Goal: Task Accomplishment & Management: Manage account settings

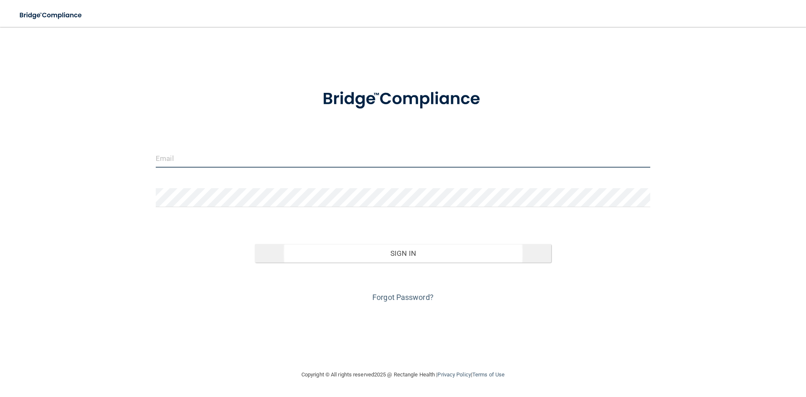
type input "[EMAIL_ADDRESS][DOMAIN_NAME]"
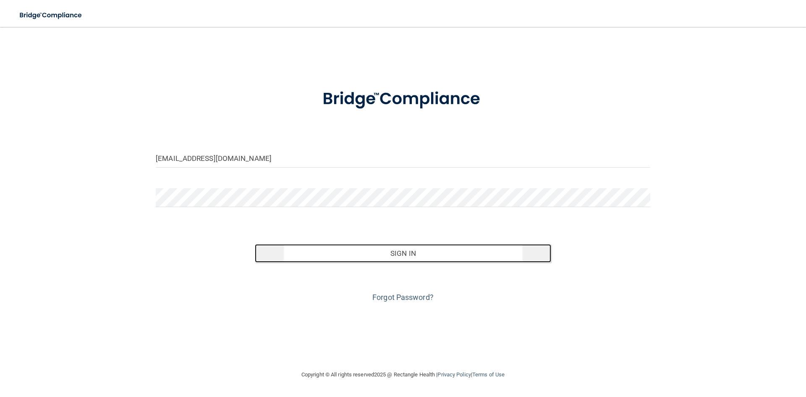
click at [403, 252] on button "Sign In" at bounding box center [403, 253] width 297 height 18
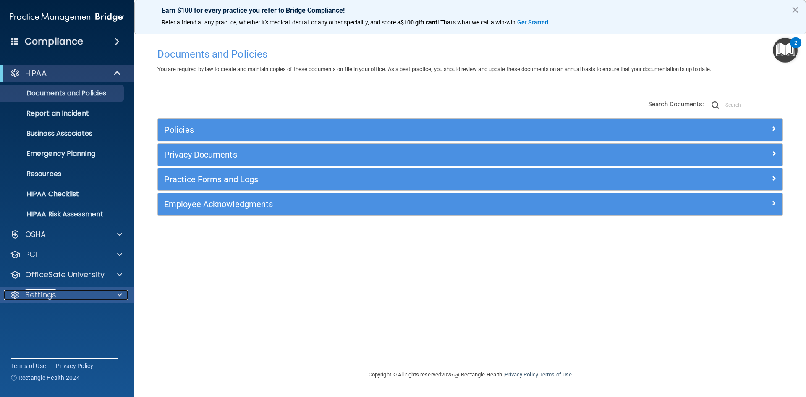
click at [36, 294] on p "Settings" at bounding box center [40, 295] width 31 height 10
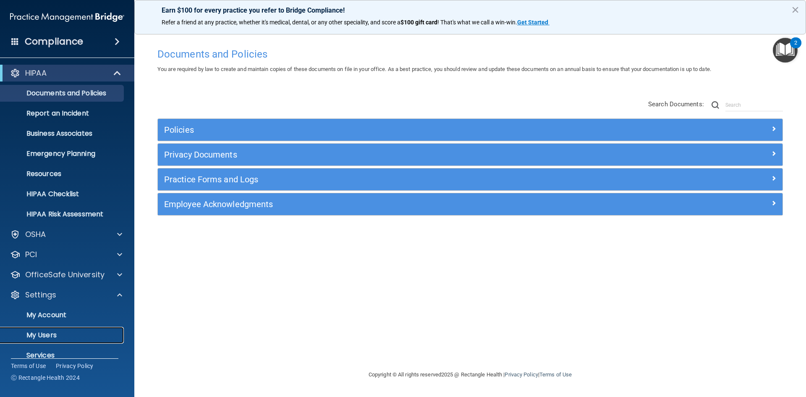
click at [46, 334] on p "My Users" at bounding box center [62, 335] width 115 height 8
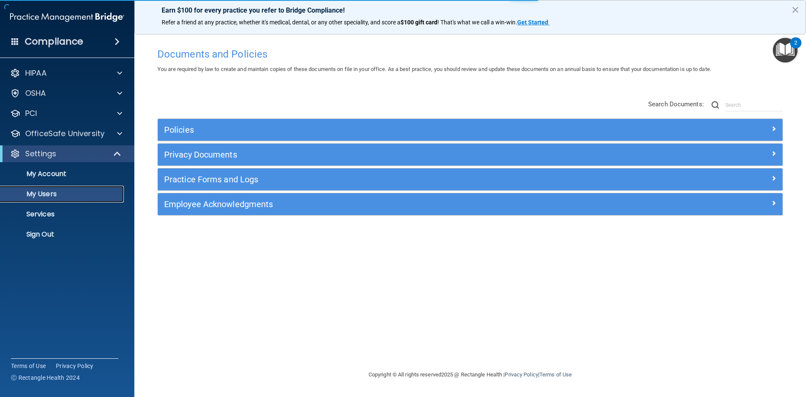
select select "20"
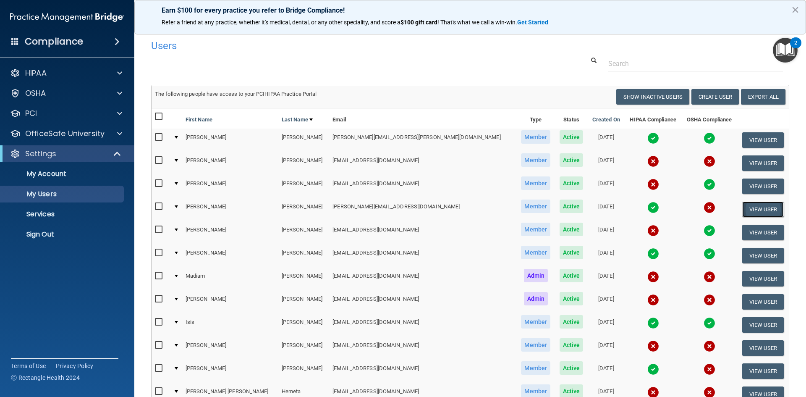
click at [743, 210] on button "View User" at bounding box center [764, 210] width 42 height 16
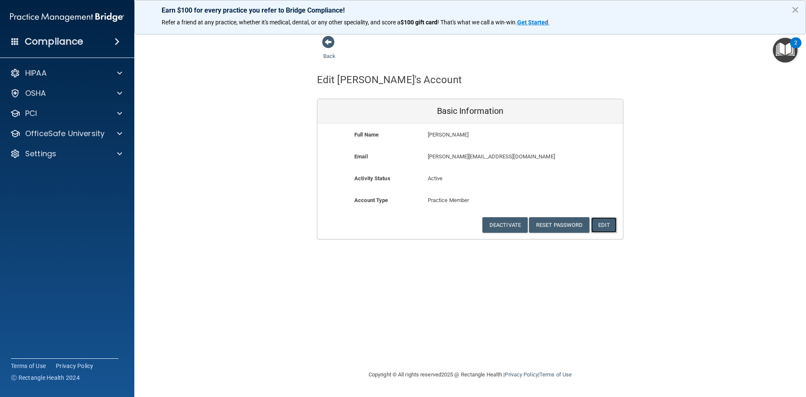
click at [607, 222] on button "Edit" at bounding box center [604, 225] width 26 height 16
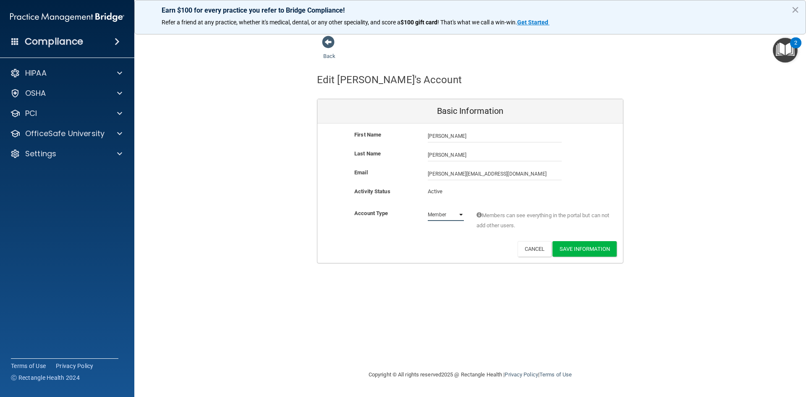
click at [462, 215] on select "Admin Member" at bounding box center [446, 214] width 36 height 13
select select "practice_admin"
click at [428, 208] on select "Admin Member" at bounding box center [446, 214] width 36 height 13
click at [585, 249] on button "Save Information" at bounding box center [585, 249] width 64 height 16
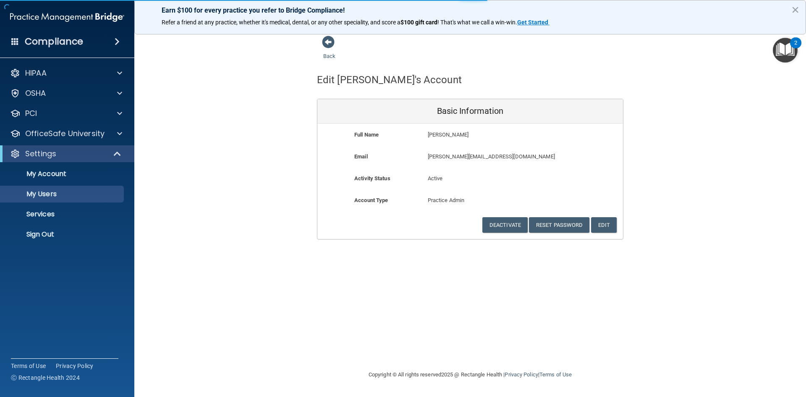
select select "20"
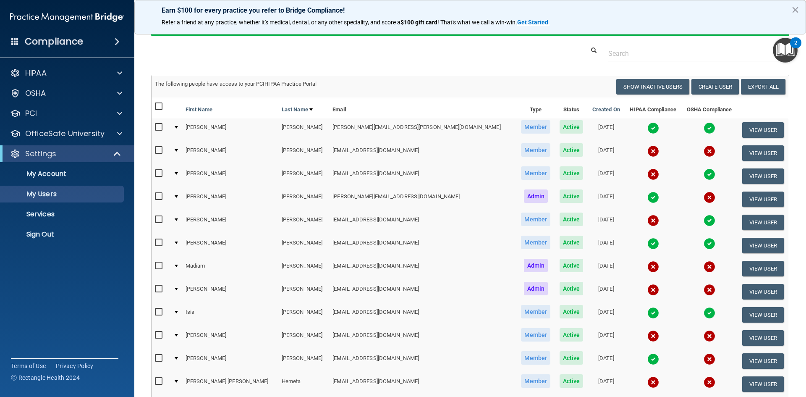
scroll to position [42, 0]
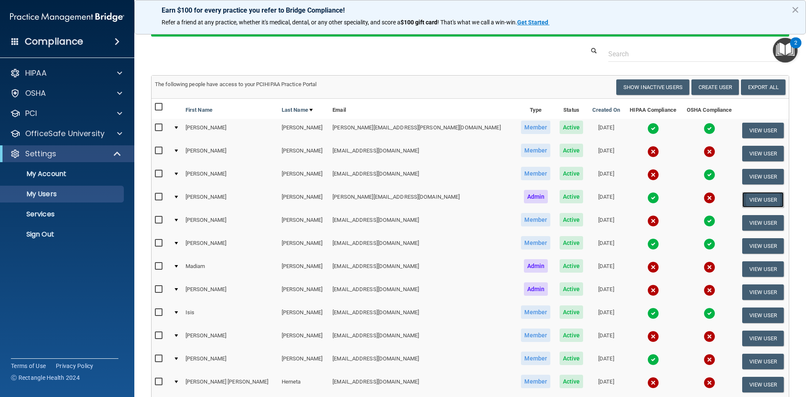
click at [753, 201] on button "View User" at bounding box center [764, 200] width 42 height 16
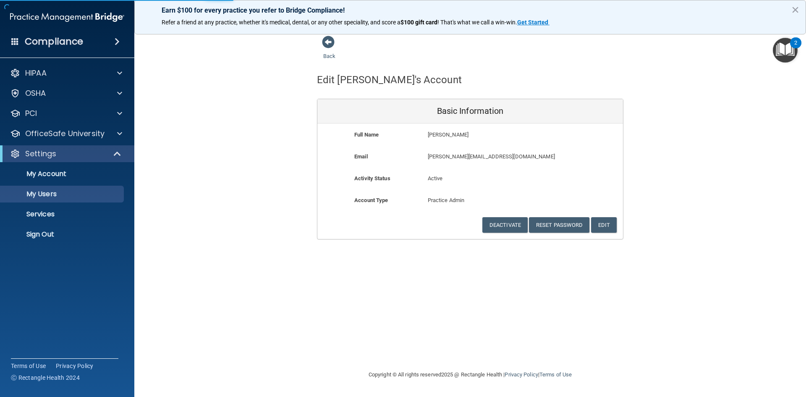
select select "20"
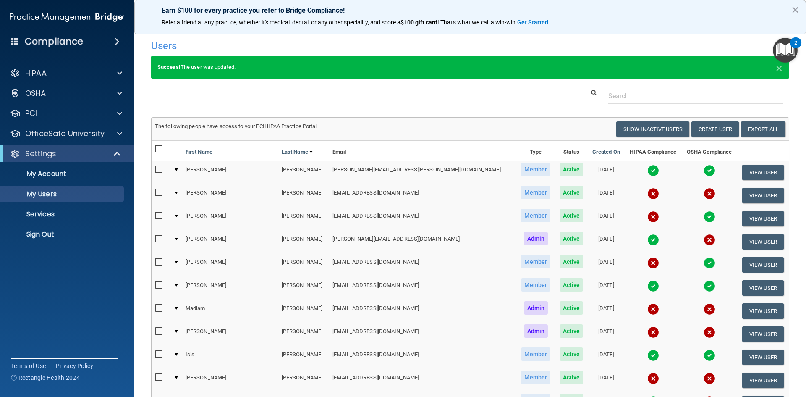
click at [704, 238] on img at bounding box center [710, 240] width 12 height 12
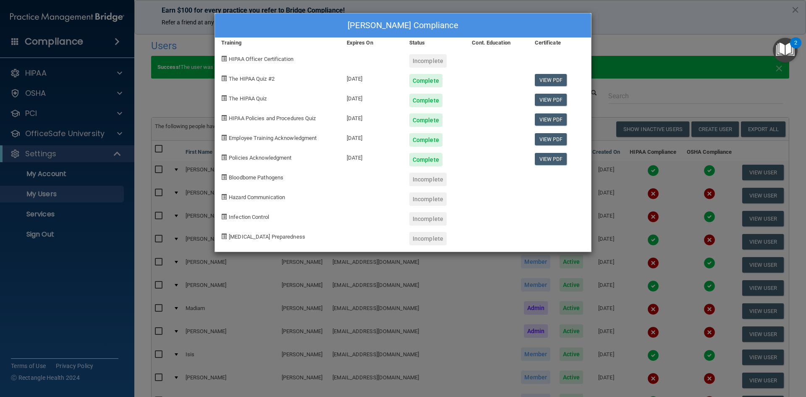
click at [688, 26] on div "[PERSON_NAME] Compliance Training Expires On Status Cont. Education Certificate…" at bounding box center [403, 198] width 806 height 397
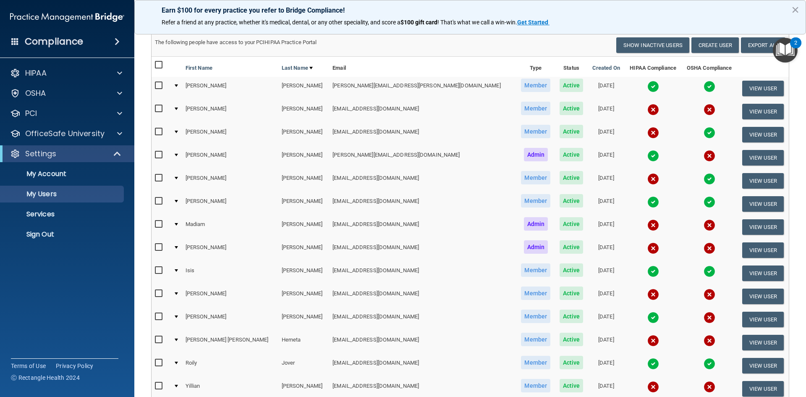
scroll to position [42, 0]
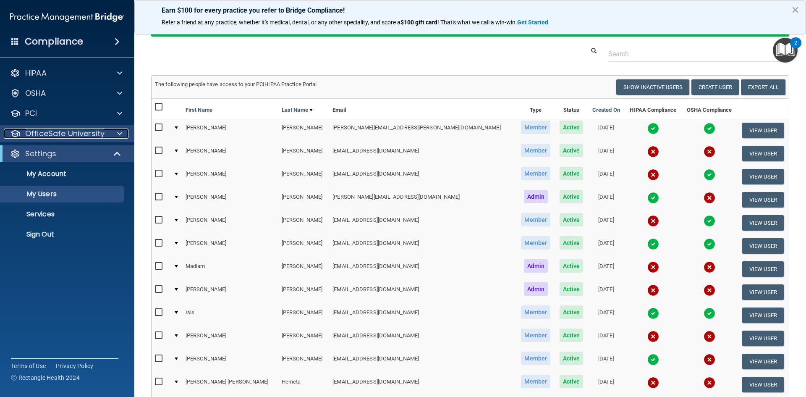
click at [66, 135] on p "OfficeSafe University" at bounding box center [64, 134] width 79 height 10
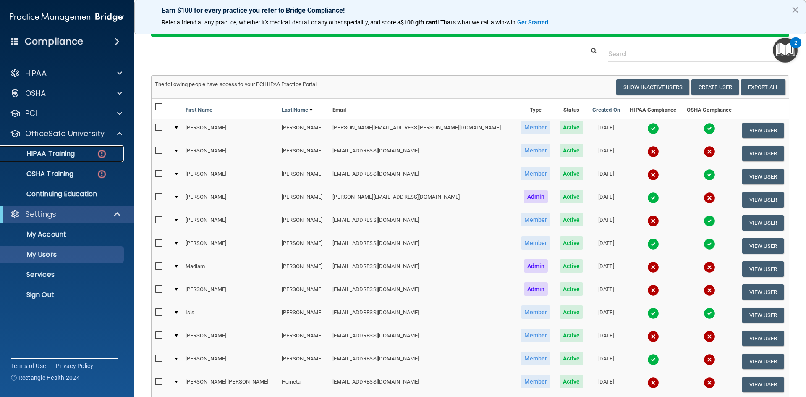
click at [68, 151] on p "HIPAA Training" at bounding box center [39, 154] width 69 height 8
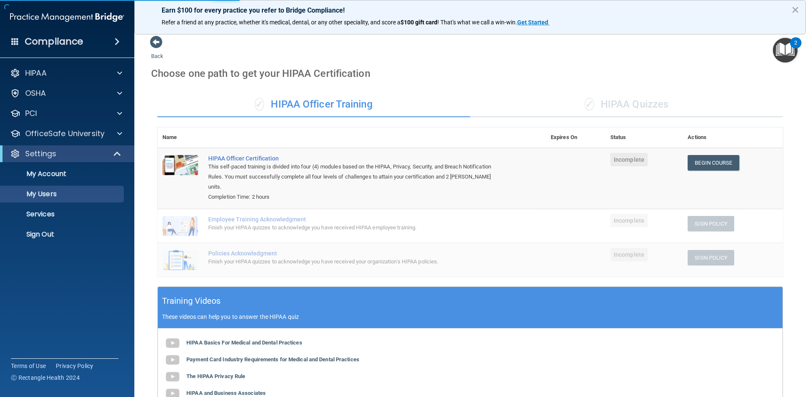
select select "20"
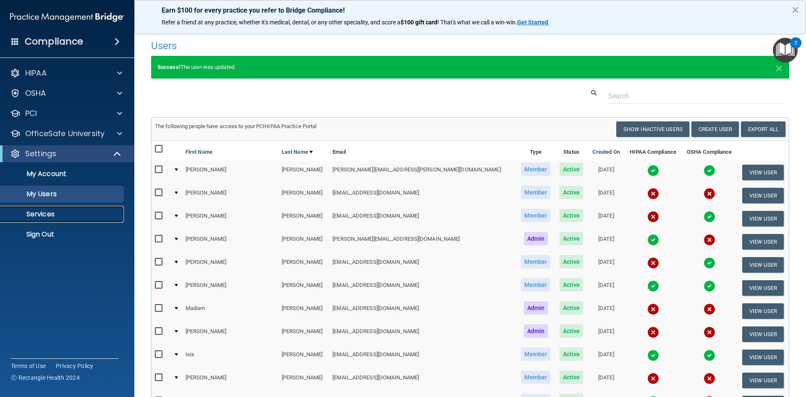
click at [47, 215] on p "Services" at bounding box center [62, 214] width 115 height 8
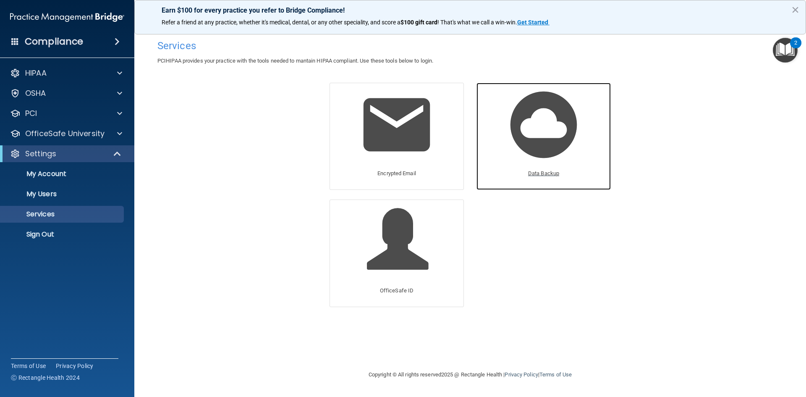
click at [542, 176] on p "Data Backup" at bounding box center [543, 173] width 31 height 10
click at [49, 192] on p "My Users" at bounding box center [62, 194] width 115 height 8
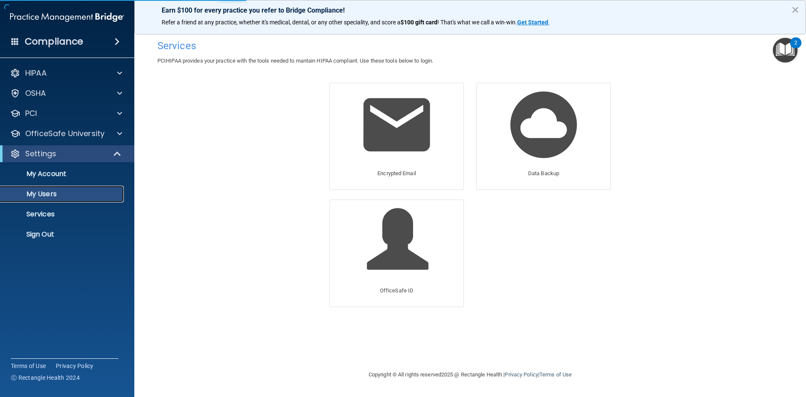
select select "20"
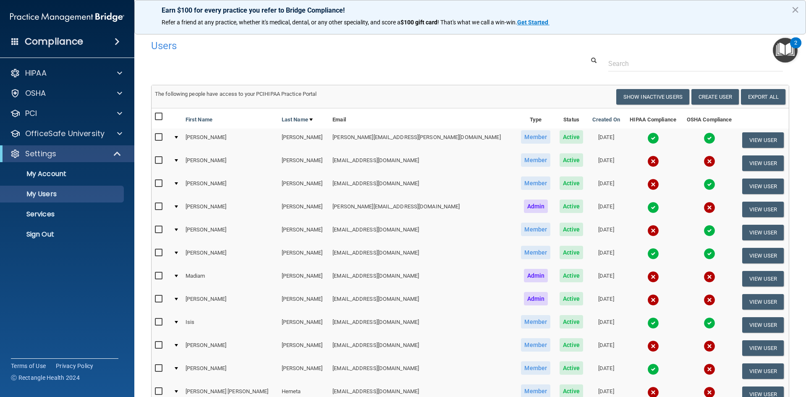
click at [158, 160] on input "checkbox" at bounding box center [160, 160] width 10 height 7
checkbox input "true"
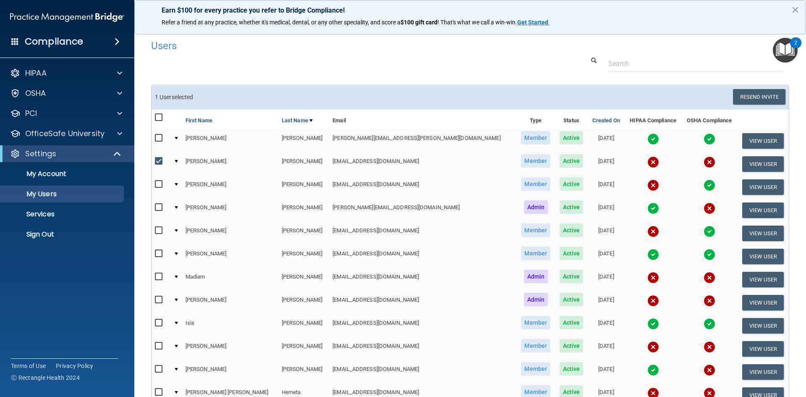
click at [158, 184] on input "checkbox" at bounding box center [160, 184] width 10 height 7
checkbox input "true"
click at [157, 231] on input "checkbox" at bounding box center [160, 230] width 10 height 7
checkbox input "true"
click at [158, 208] on input "checkbox" at bounding box center [160, 207] width 10 height 7
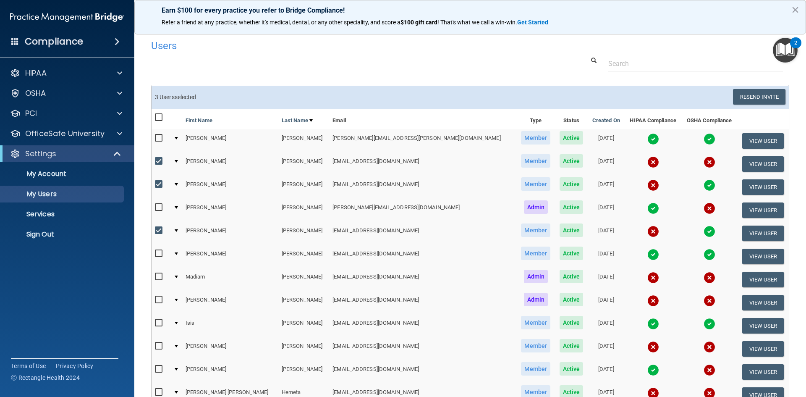
checkbox input "true"
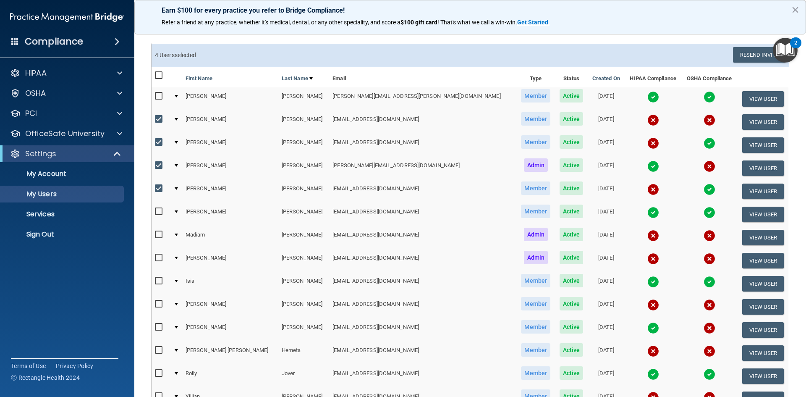
click at [158, 304] on input "checkbox" at bounding box center [160, 304] width 10 height 7
checkbox input "true"
click at [160, 326] on input "checkbox" at bounding box center [160, 327] width 10 height 7
checkbox input "true"
click at [158, 351] on input "checkbox" at bounding box center [160, 350] width 10 height 7
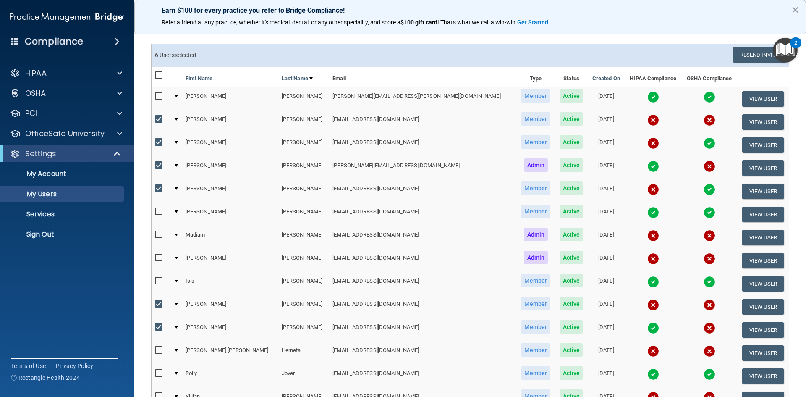
checkbox input "true"
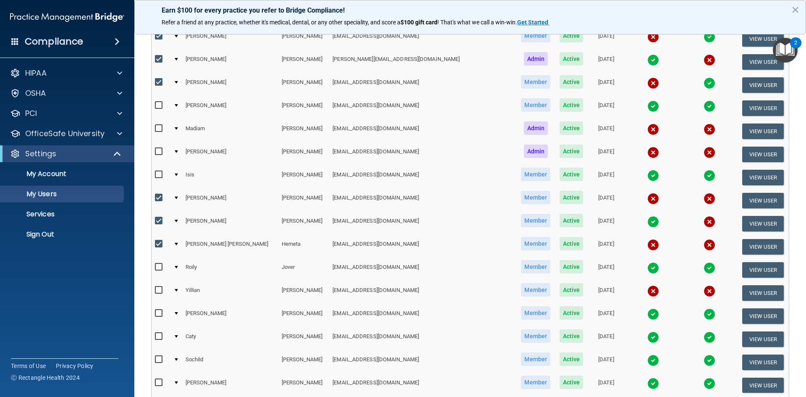
scroll to position [168, 0]
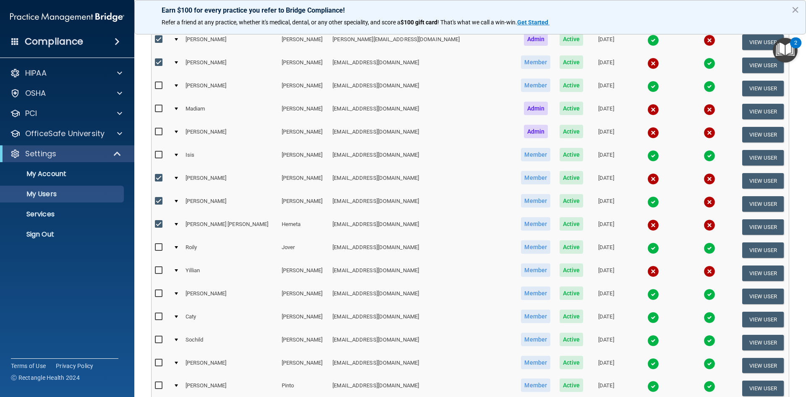
click at [158, 270] on input "checkbox" at bounding box center [160, 270] width 10 height 7
checkbox input "true"
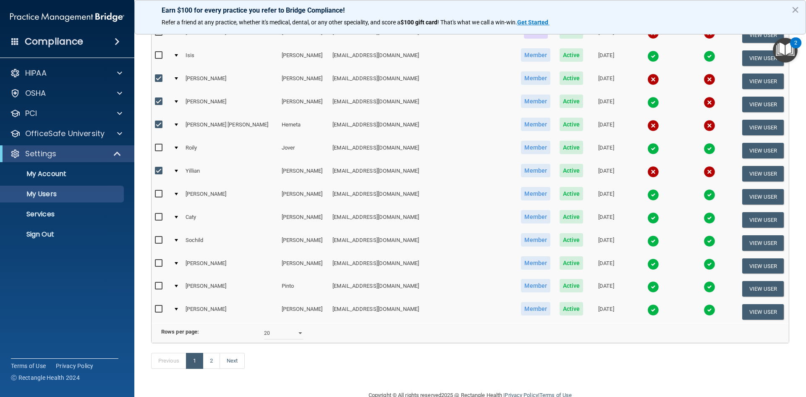
scroll to position [294, 0]
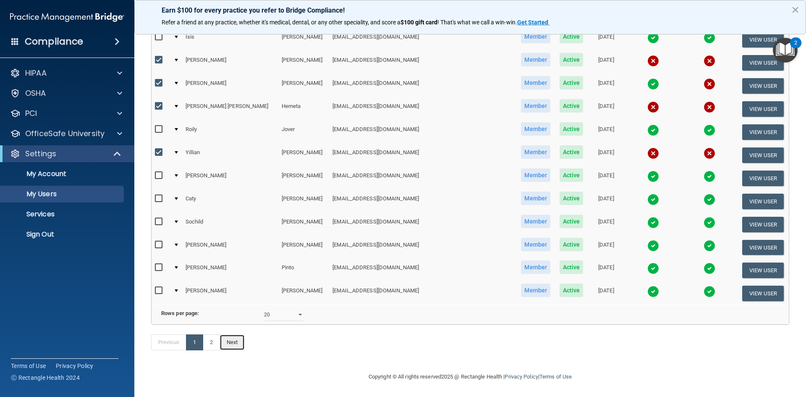
click at [236, 348] on link "Next" at bounding box center [232, 342] width 25 height 16
select select "20"
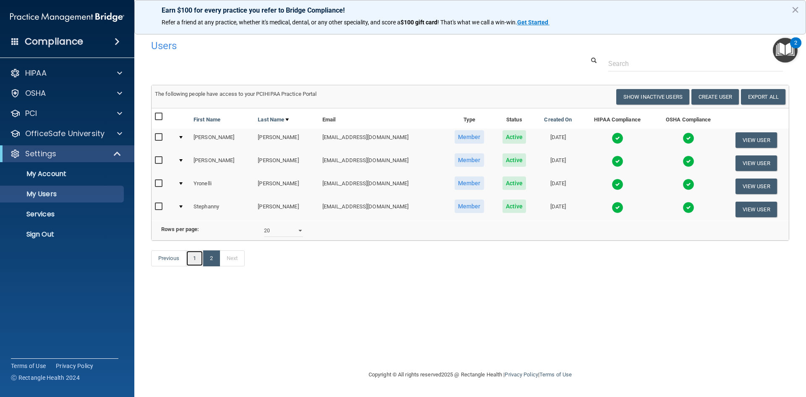
click at [194, 266] on link "1" at bounding box center [194, 258] width 17 height 16
select select "20"
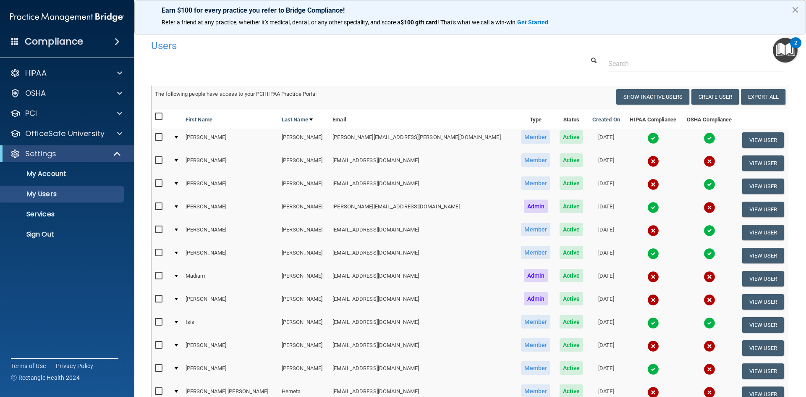
click at [156, 160] on input "checkbox" at bounding box center [160, 160] width 10 height 7
checkbox input "true"
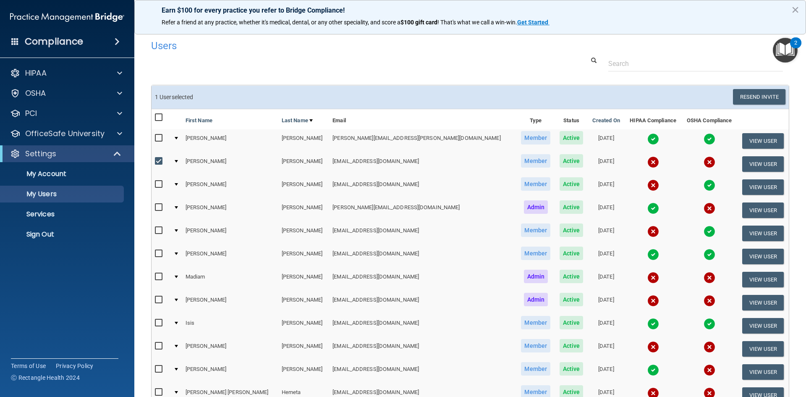
click at [159, 186] on input "checkbox" at bounding box center [160, 184] width 10 height 7
checkbox input "true"
click at [157, 231] on input "checkbox" at bounding box center [160, 230] width 10 height 7
checkbox input "true"
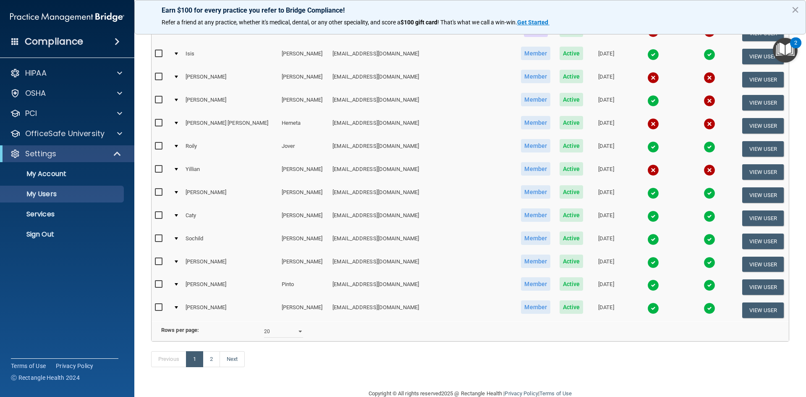
scroll to position [294, 0]
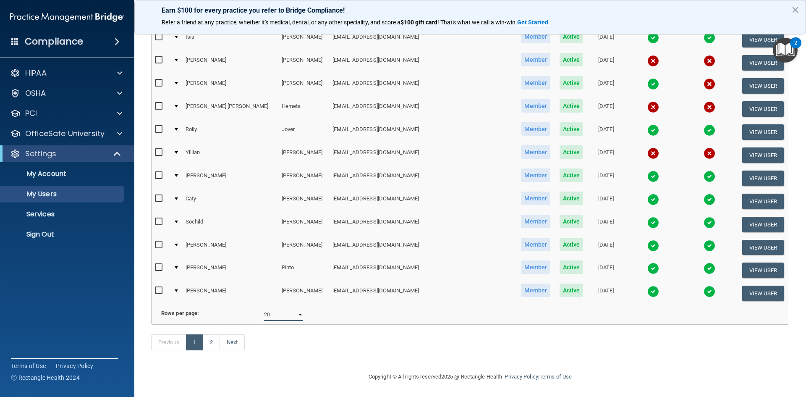
click at [299, 312] on select "10 20 30 40 all" at bounding box center [283, 314] width 39 height 13
select select "30"
click at [264, 308] on select "10 20 30 40 all" at bounding box center [283, 314] width 39 height 13
select select "30"
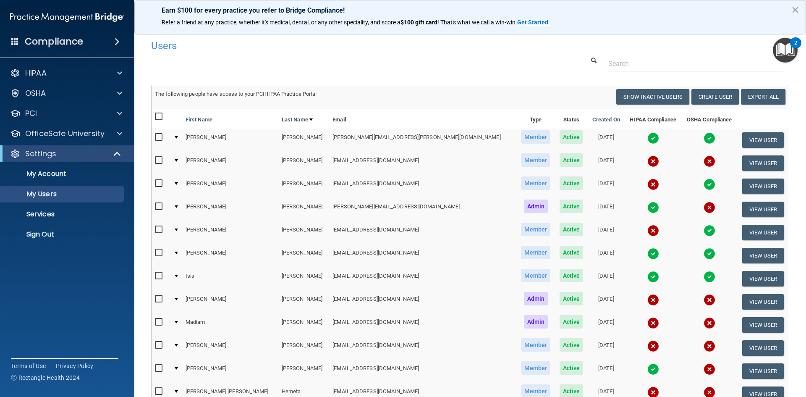
click at [158, 160] on input "checkbox" at bounding box center [160, 160] width 10 height 7
checkbox input "true"
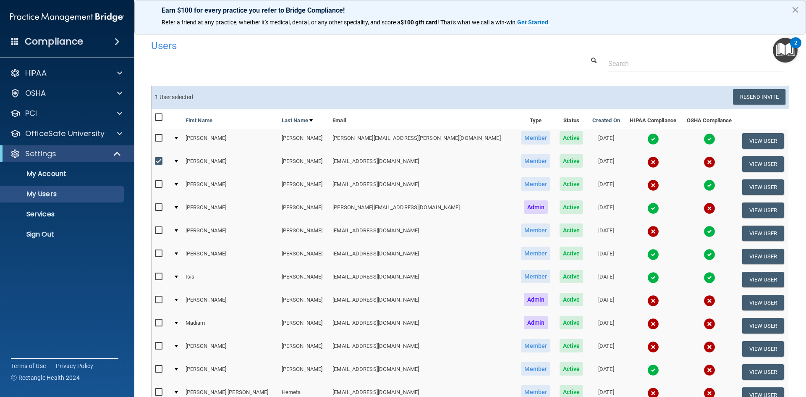
click at [159, 181] on input "checkbox" at bounding box center [160, 184] width 10 height 7
checkbox input "true"
click at [163, 207] on input "checkbox" at bounding box center [160, 207] width 10 height 7
checkbox input "true"
click at [160, 227] on input "checkbox" at bounding box center [160, 230] width 10 height 7
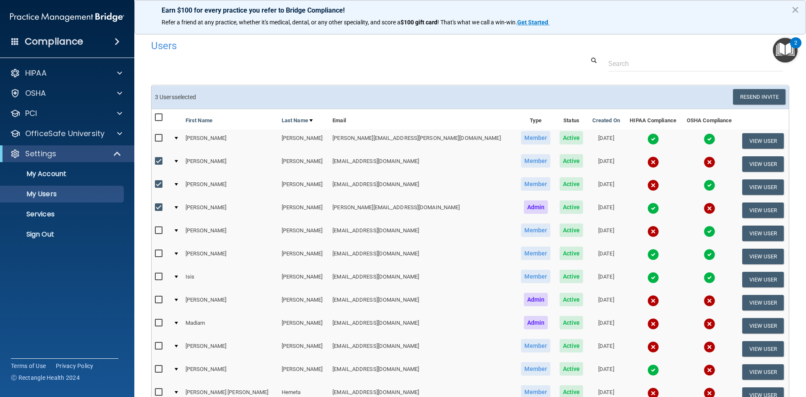
checkbox input "true"
